Goal: Check status: Check status

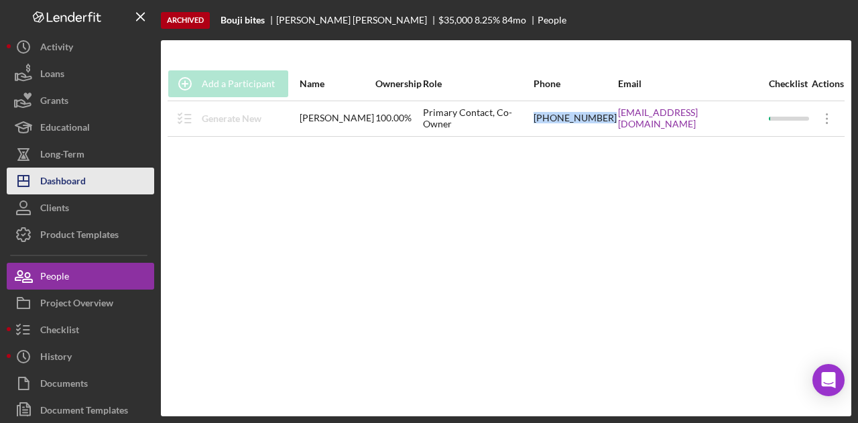
click at [75, 180] on div "Dashboard" at bounding box center [63, 183] width 46 height 30
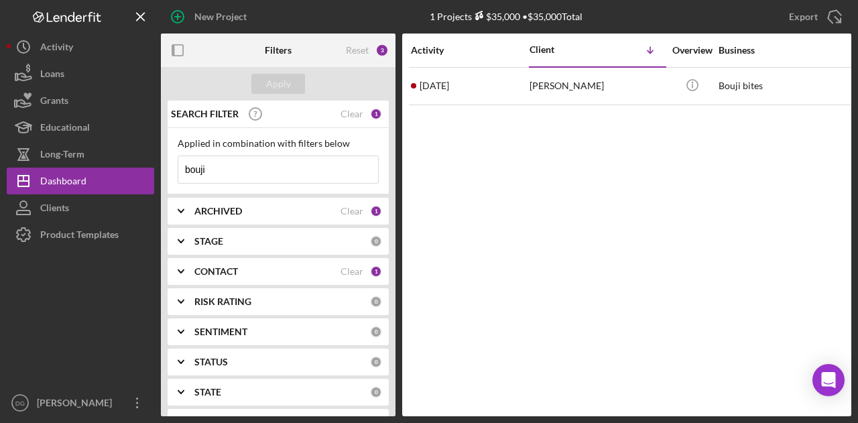
click at [214, 182] on input "bouji" at bounding box center [278, 169] width 200 height 27
click at [231, 210] on b "ARCHIVED" at bounding box center [219, 211] width 48 height 11
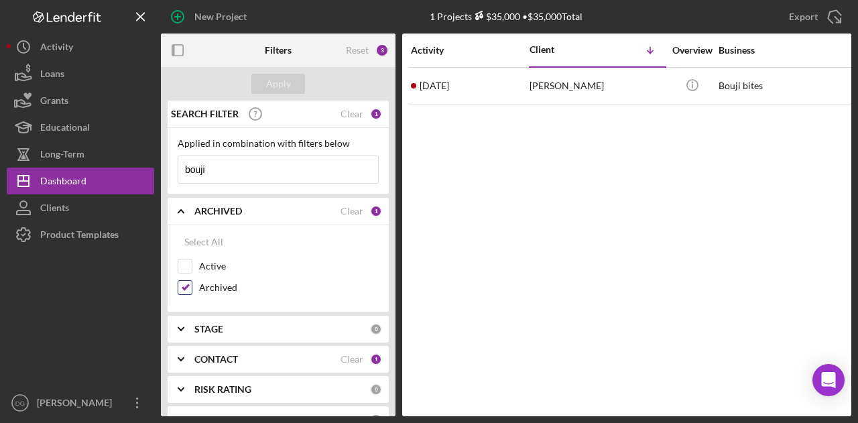
click at [186, 290] on input "Archived" at bounding box center [184, 287] width 13 height 13
checkbox input "false"
click at [188, 261] on input "Active" at bounding box center [184, 266] width 13 height 13
checkbox input "true"
click at [281, 70] on div "Apply" at bounding box center [278, 84] width 235 height 34
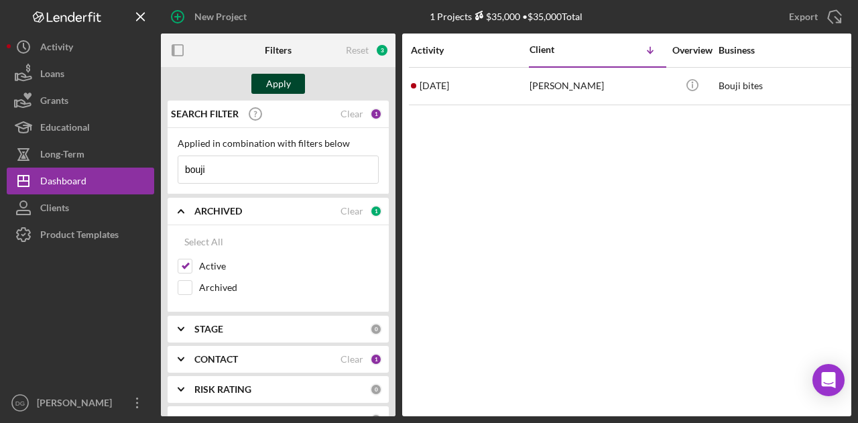
click at [281, 81] on div "Apply" at bounding box center [278, 84] width 25 height 20
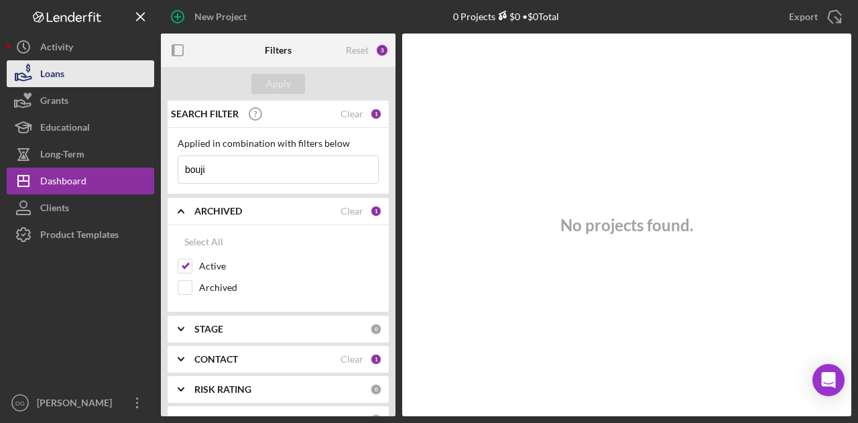
click at [54, 74] on div "Loans" at bounding box center [52, 75] width 24 height 30
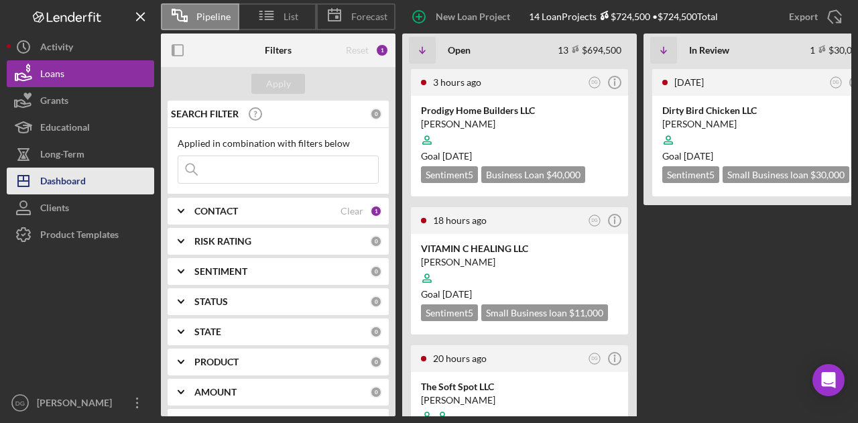
click at [76, 187] on div "Dashboard" at bounding box center [63, 183] width 46 height 30
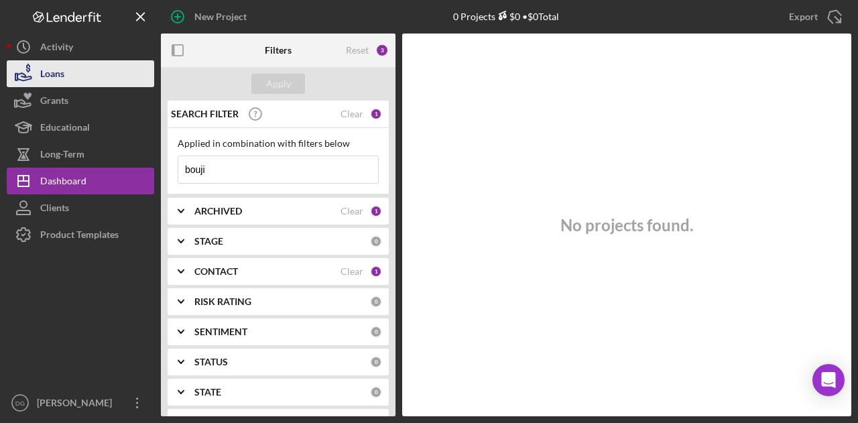
click at [58, 70] on div "Loans" at bounding box center [52, 75] width 24 height 30
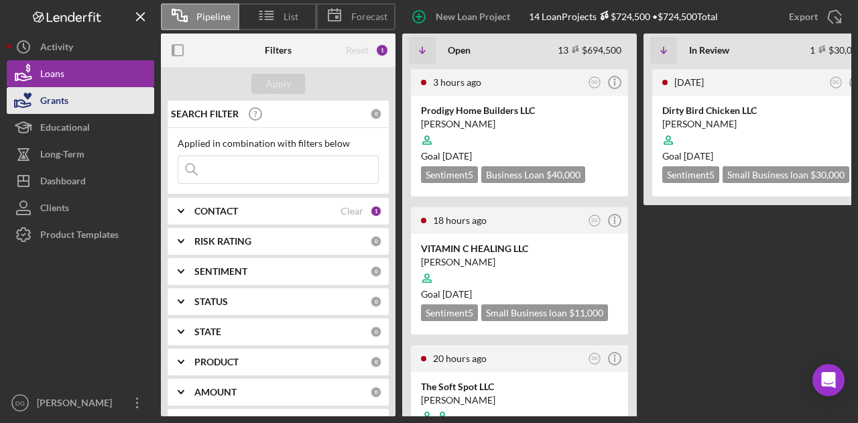
click at [71, 105] on button "Grants" at bounding box center [81, 100] width 148 height 27
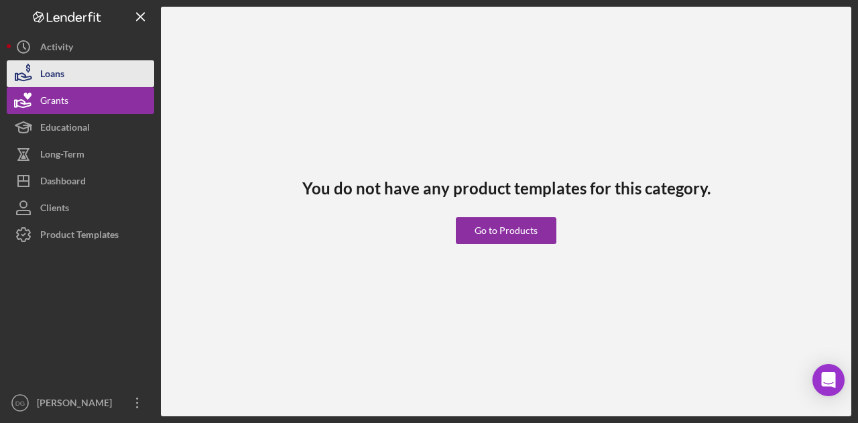
click at [66, 74] on button "Loans" at bounding box center [81, 73] width 148 height 27
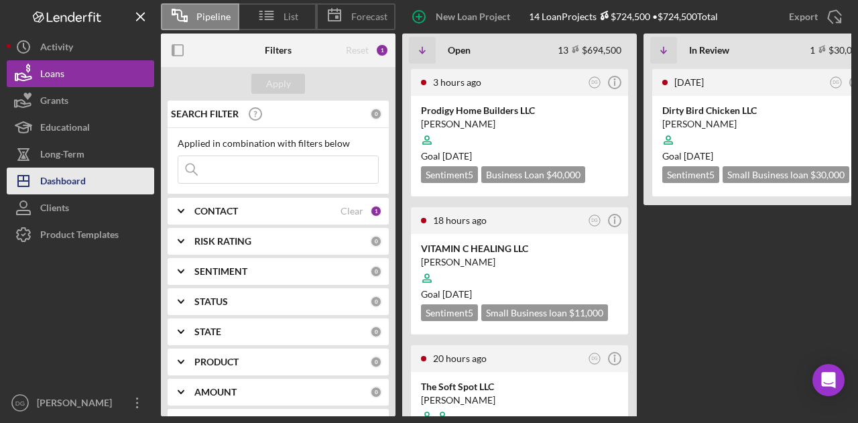
click at [53, 177] on div "Dashboard" at bounding box center [63, 183] width 46 height 30
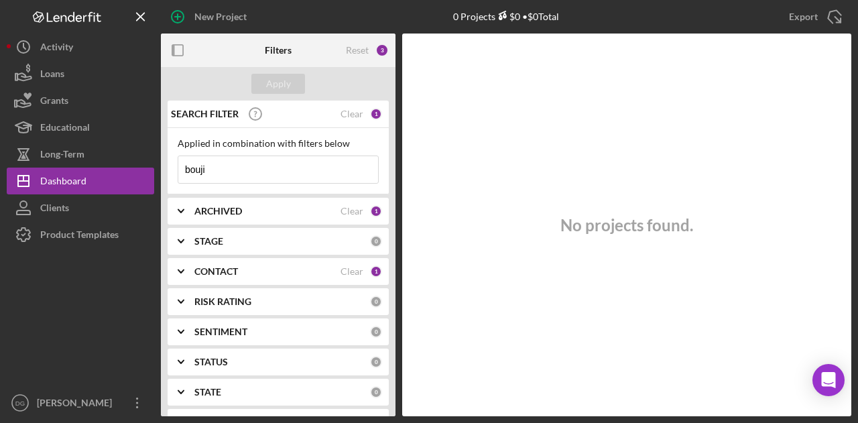
click at [223, 172] on input "bouji" at bounding box center [278, 169] width 200 height 27
type input "b"
click at [246, 211] on div "ARCHIVED" at bounding box center [268, 211] width 146 height 11
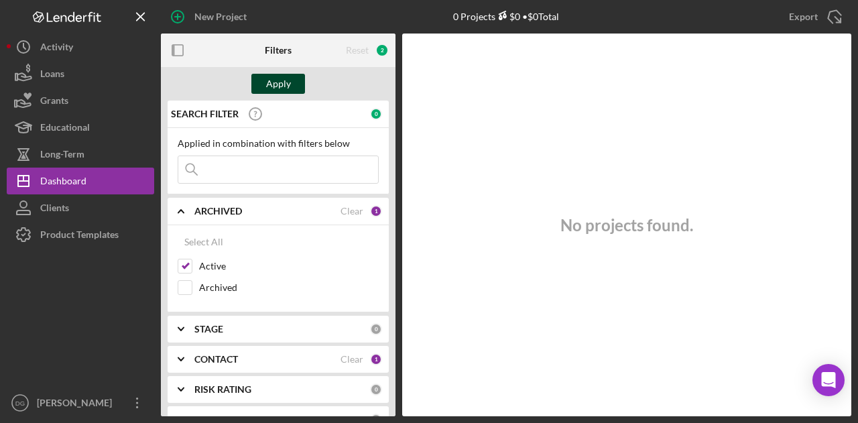
click at [278, 82] on div "Apply" at bounding box center [278, 84] width 25 height 20
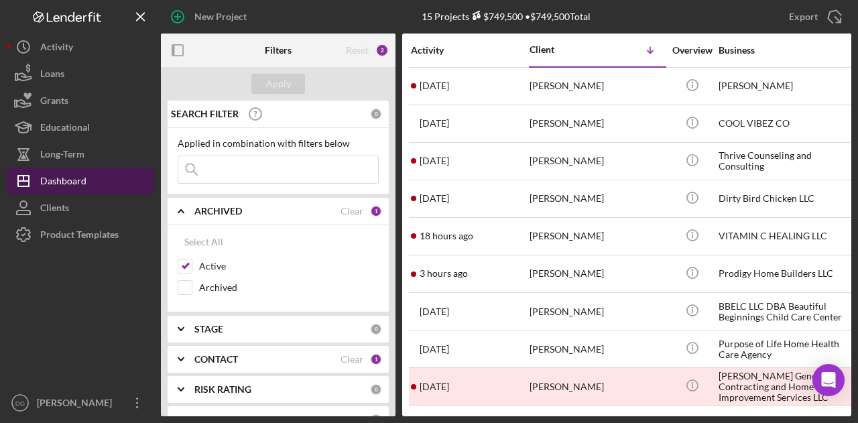
click at [76, 169] on div "Dashboard" at bounding box center [63, 183] width 46 height 30
click at [79, 183] on div "Dashboard" at bounding box center [63, 183] width 46 height 30
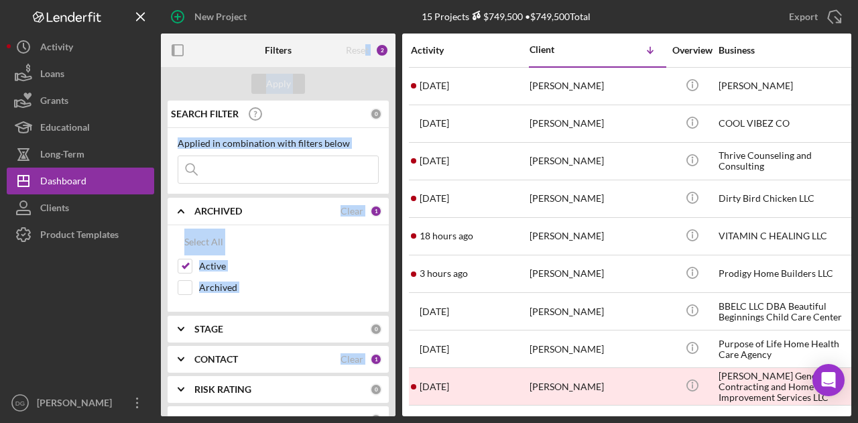
drag, startPoint x: 384, startPoint y: 45, endPoint x: 420, endPoint y: 34, distance: 38.0
click at [421, 34] on div "Filters Reset 2 Apply SEARCH FILTER 0 Applied in combination with filters below…" at bounding box center [506, 225] width 691 height 383
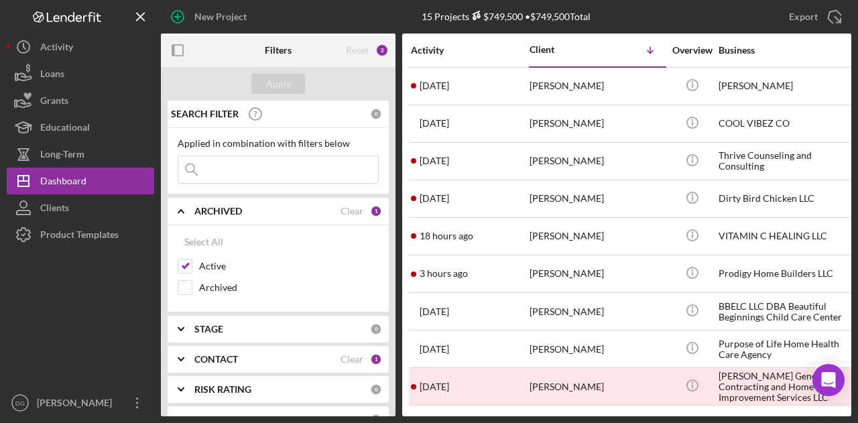
click at [353, 11] on div "New Project" at bounding box center [276, 17] width 230 height 34
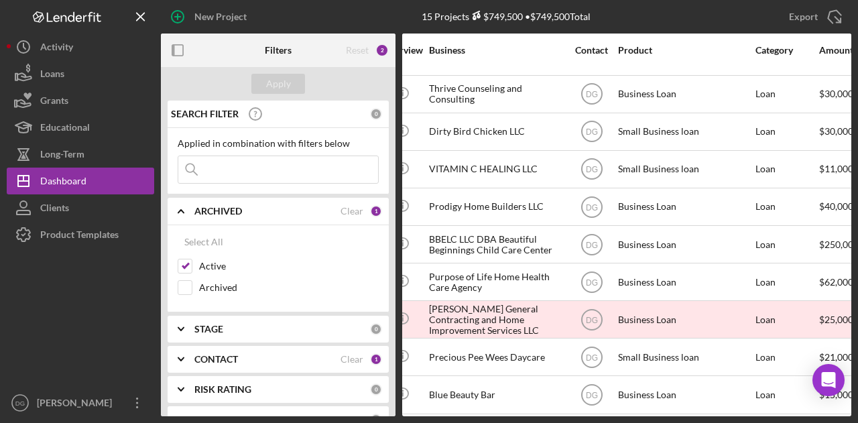
scroll to position [67, 0]
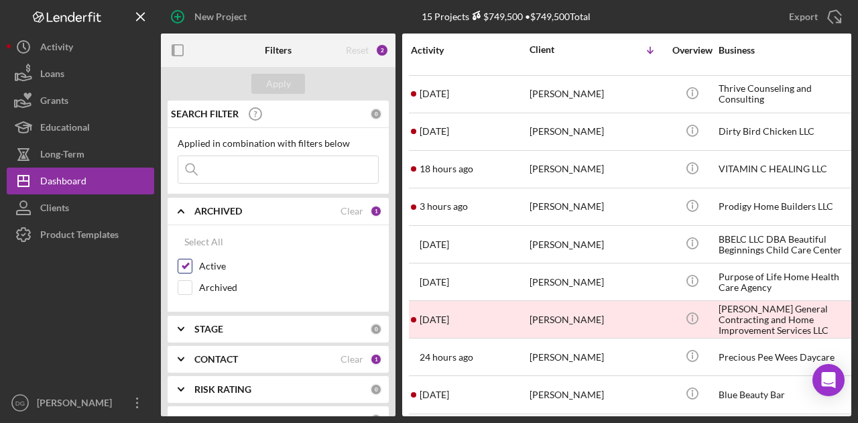
click at [290, 261] on label "Active" at bounding box center [289, 266] width 180 height 13
click at [192, 261] on input "Active" at bounding box center [184, 266] width 13 height 13
checkbox input "false"
click at [182, 52] on rect "button" at bounding box center [177, 50] width 11 height 11
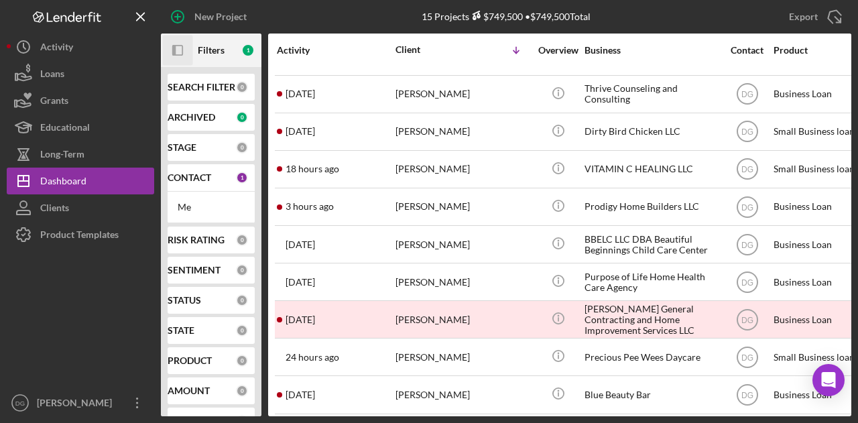
click at [266, 266] on div "Icon/Panel Side Expand Filters 1 SEARCH FILTER 0 ARCHIVED 0 STAGE 0 CONTACT 1 M…" at bounding box center [506, 225] width 691 height 383
click at [160, 309] on nav "Logo-Reversed Created with Sketch. Icon/Menu Close Icon/Dashboard Dashboard Cli…" at bounding box center [84, 208] width 154 height 417
click at [162, 309] on div "SEARCH FILTER 0 ARCHIVED 0 STAGE 0 CONTACT 1 Me RISK RATING 0 SENTIMENT 0 STATU…" at bounding box center [211, 241] width 101 height 349
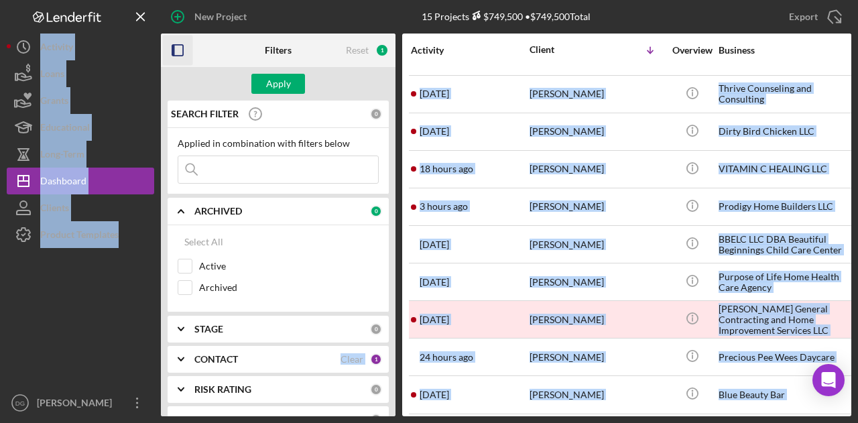
click at [157, 320] on div "New Project 15 Projects $749,500 • $749,500 Total bouji Export Icon/Export Filt…" at bounding box center [429, 208] width 845 height 417
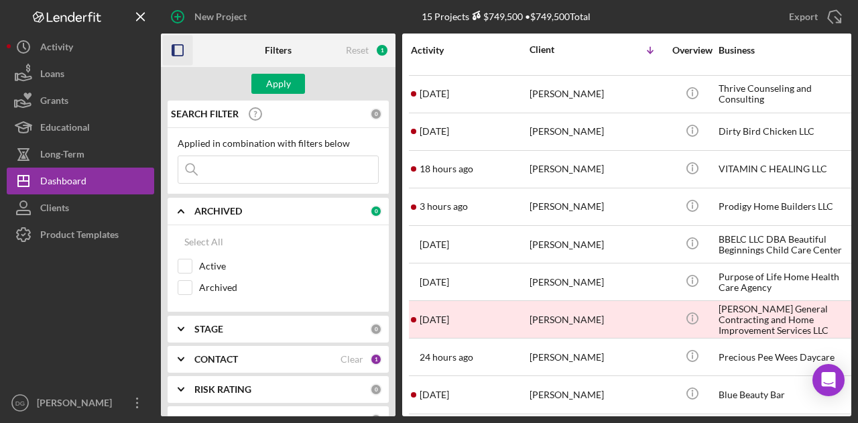
click at [168, 323] on icon "Icon/Expander" at bounding box center [181, 330] width 34 height 34
click at [168, 325] on icon "Icon/Expander" at bounding box center [181, 330] width 34 height 34
click at [163, 326] on div "SEARCH FILTER 0 Applied in combination with filters below Icon/Menu Close Icon/…" at bounding box center [278, 259] width 235 height 316
click at [405, 264] on div "Activity Client Icon/Table Sort Arrow Overview Business Contact Product Categor…" at bounding box center [626, 225] width 449 height 383
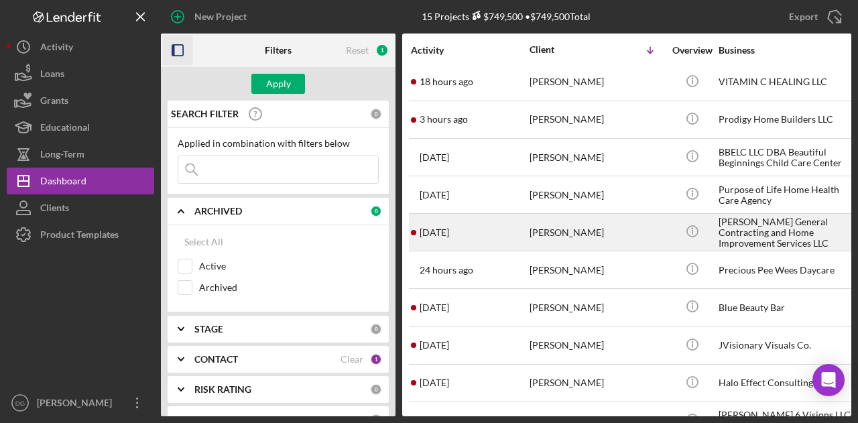
scroll to position [158, 0]
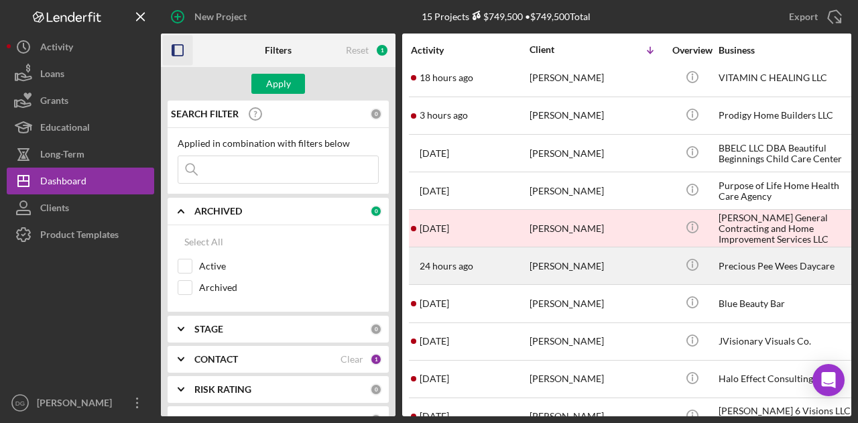
click at [549, 248] on div "[PERSON_NAME]" at bounding box center [597, 266] width 134 height 36
